Goal: Information Seeking & Learning: Learn about a topic

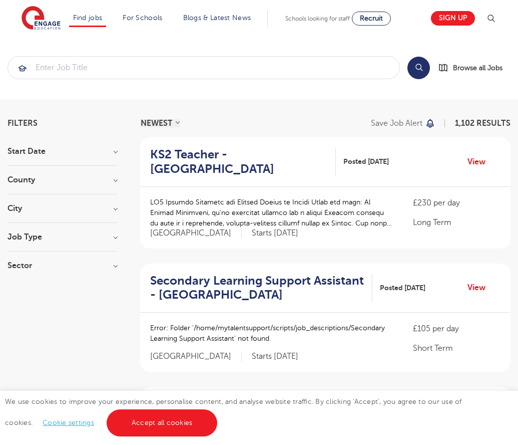
scroll to position [1004, 0]
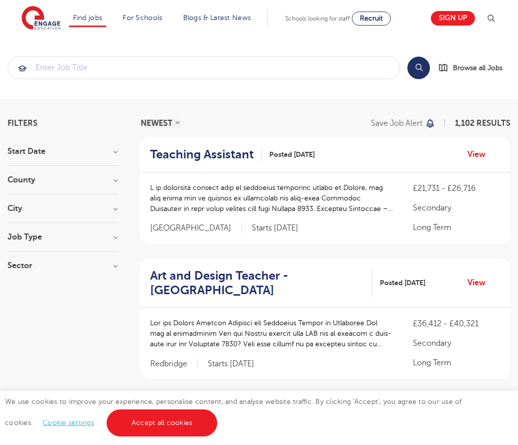
scroll to position [1007, 0]
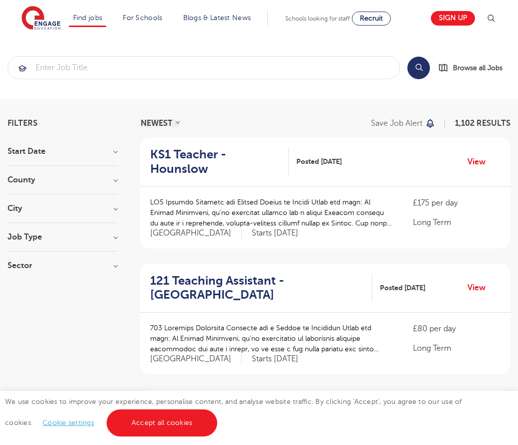
scroll to position [982, 0]
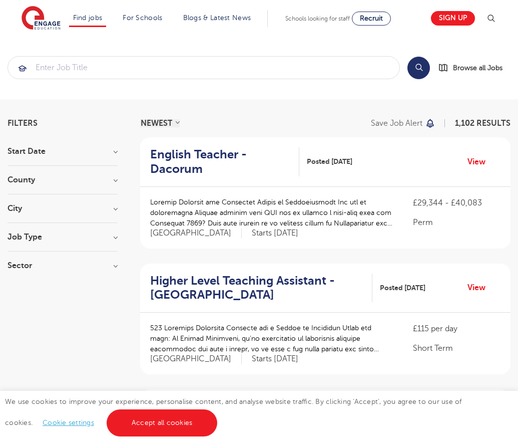
scroll to position [982, 0]
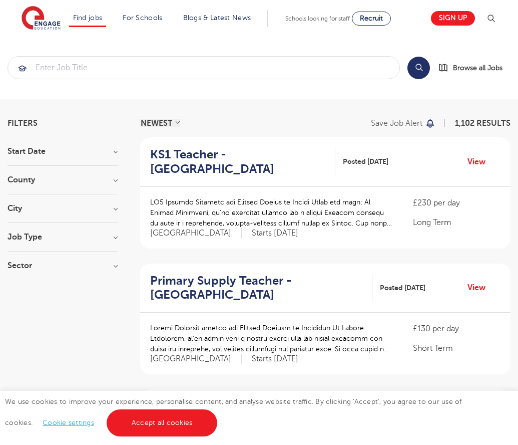
scroll to position [968, 0]
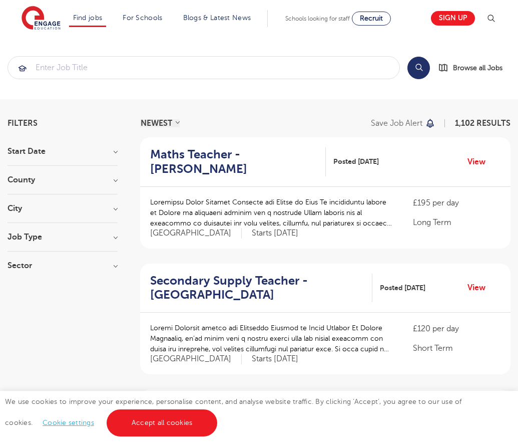
scroll to position [982, 0]
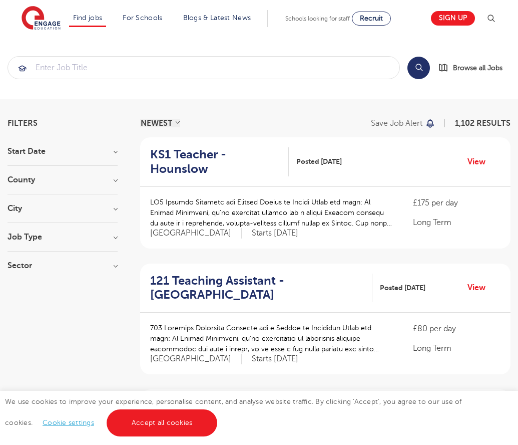
scroll to position [982, 0]
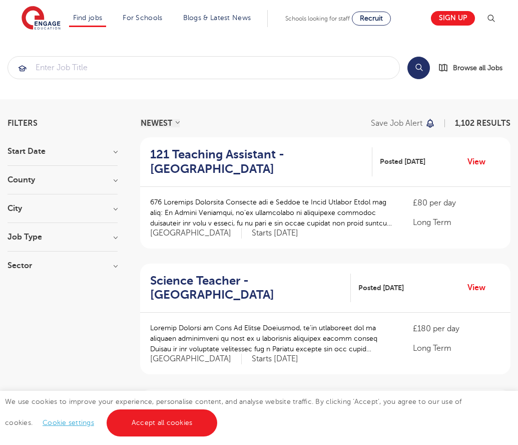
scroll to position [977, 0]
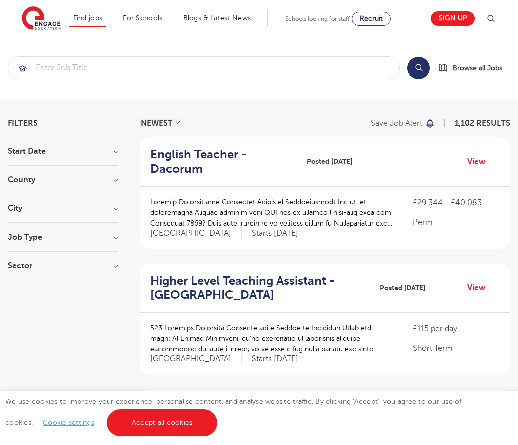
scroll to position [982, 0]
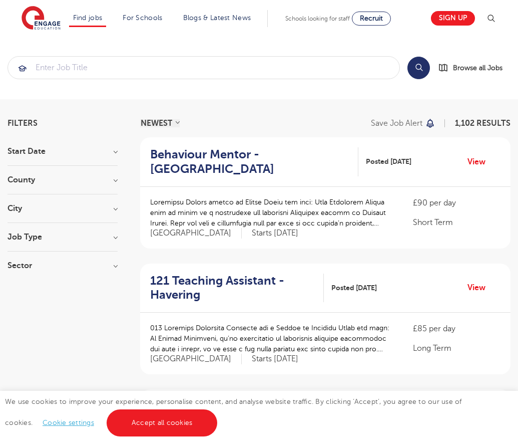
scroll to position [982, 0]
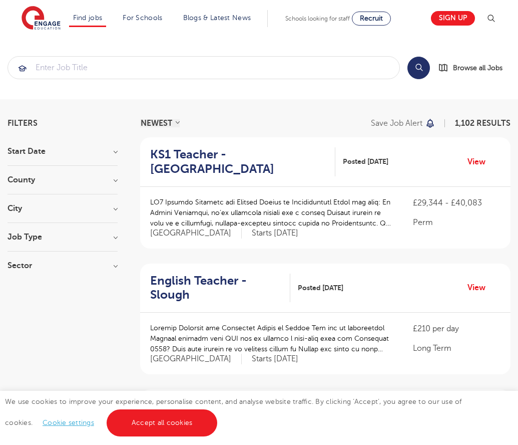
scroll to position [991, 0]
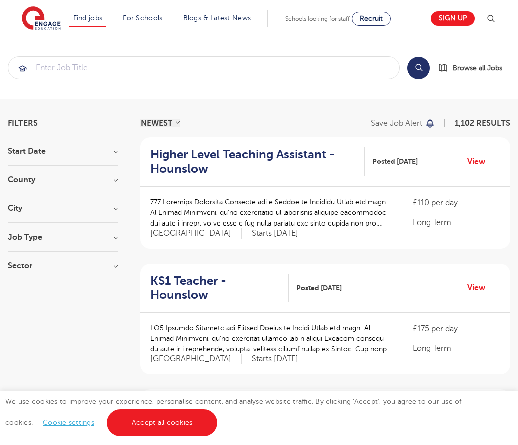
scroll to position [982, 0]
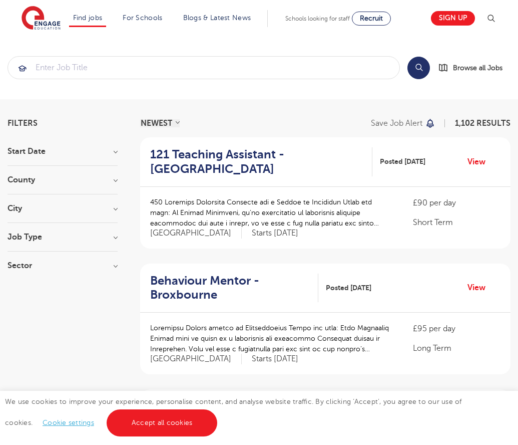
scroll to position [982, 0]
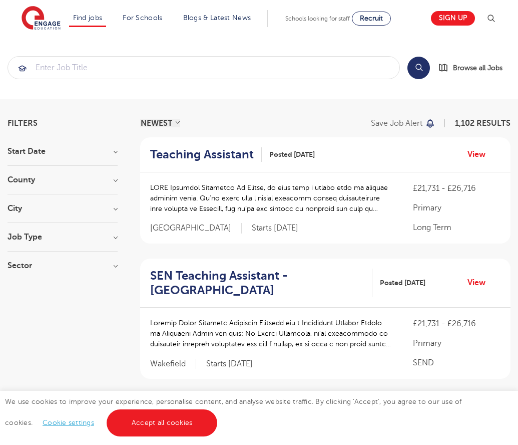
scroll to position [996, 0]
